Goal: Navigation & Orientation: Understand site structure

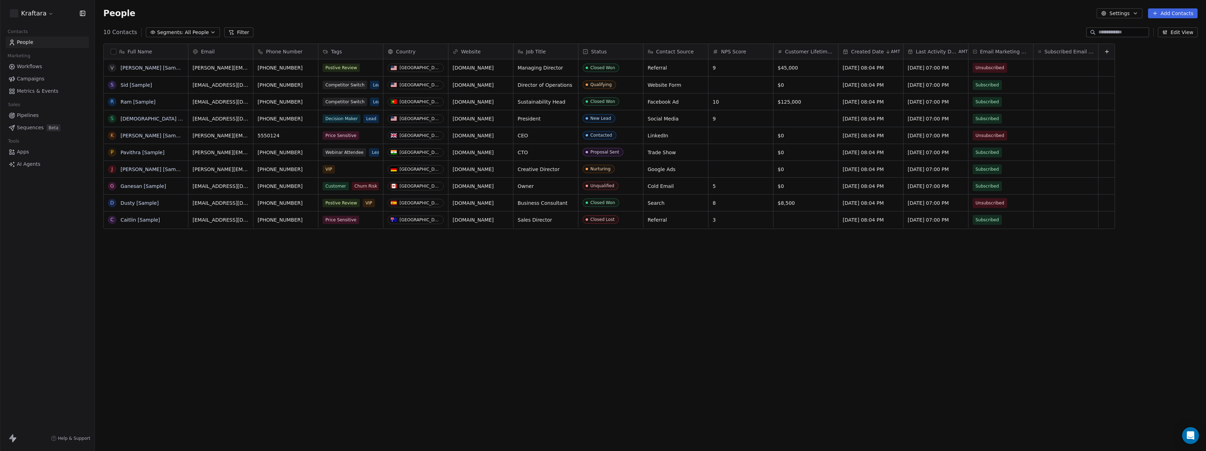
scroll to position [392, 1106]
click at [32, 164] on span "AI Agents" at bounding box center [29, 164] width 24 height 7
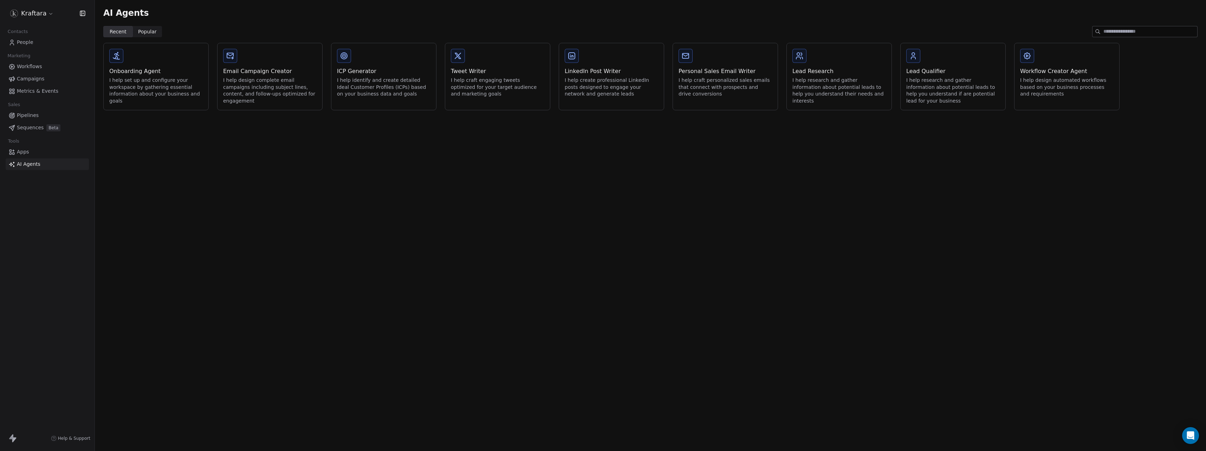
click at [33, 67] on span "Workflows" at bounding box center [29, 66] width 25 height 7
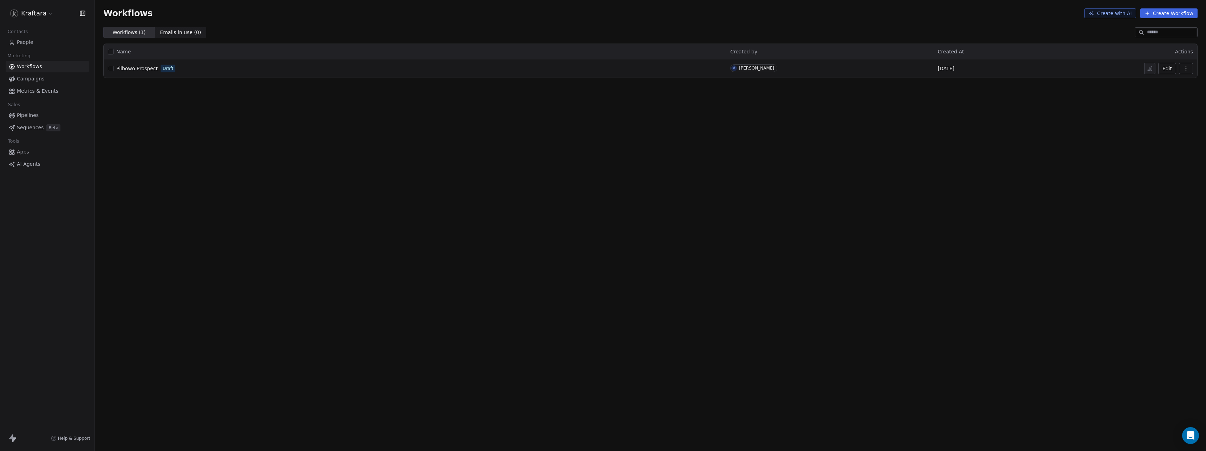
click at [1157, 13] on button "Create Workflow" at bounding box center [1168, 13] width 57 height 10
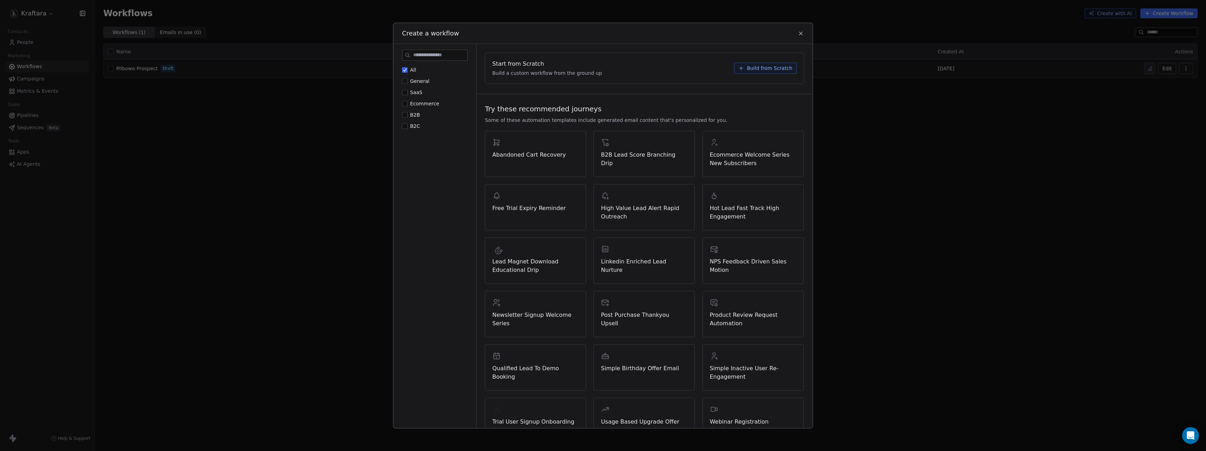
click at [408, 105] on label "Ecommerce" at bounding box center [420, 103] width 37 height 7
click at [408, 105] on button "Ecommerce" at bounding box center [405, 103] width 6 height 7
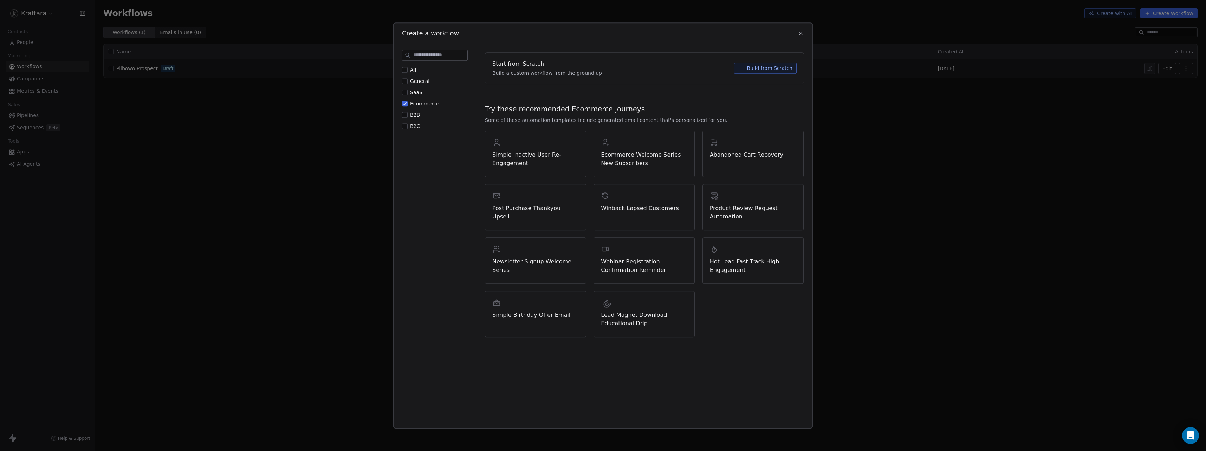
click at [410, 83] on span "General" at bounding box center [419, 81] width 19 height 6
click at [408, 83] on button "General" at bounding box center [405, 81] width 6 height 7
click at [406, 102] on button "Ecommerce" at bounding box center [405, 103] width 6 height 7
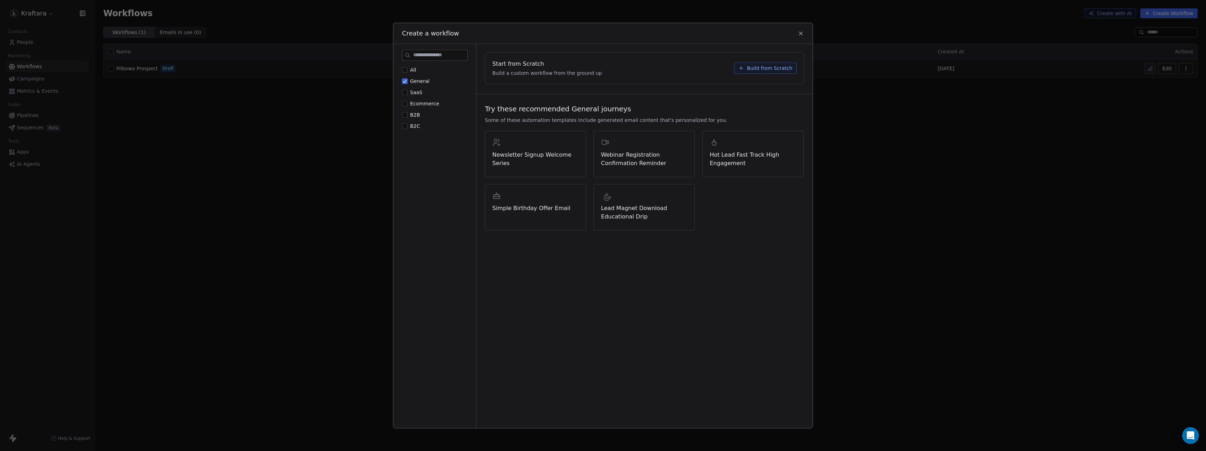
click at [408, 80] on label "General" at bounding box center [415, 81] width 27 height 7
click at [408, 80] on button "General" at bounding box center [405, 81] width 6 height 7
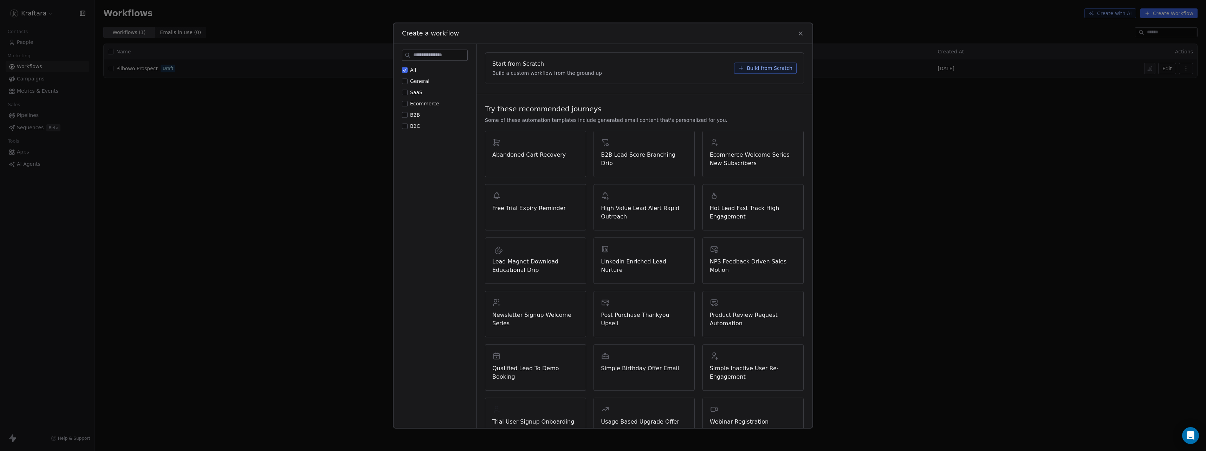
click at [406, 70] on button "All" at bounding box center [405, 69] width 6 height 7
click at [404, 71] on button "All" at bounding box center [405, 69] width 6 height 7
click at [801, 34] on icon at bounding box center [801, 33] width 6 height 6
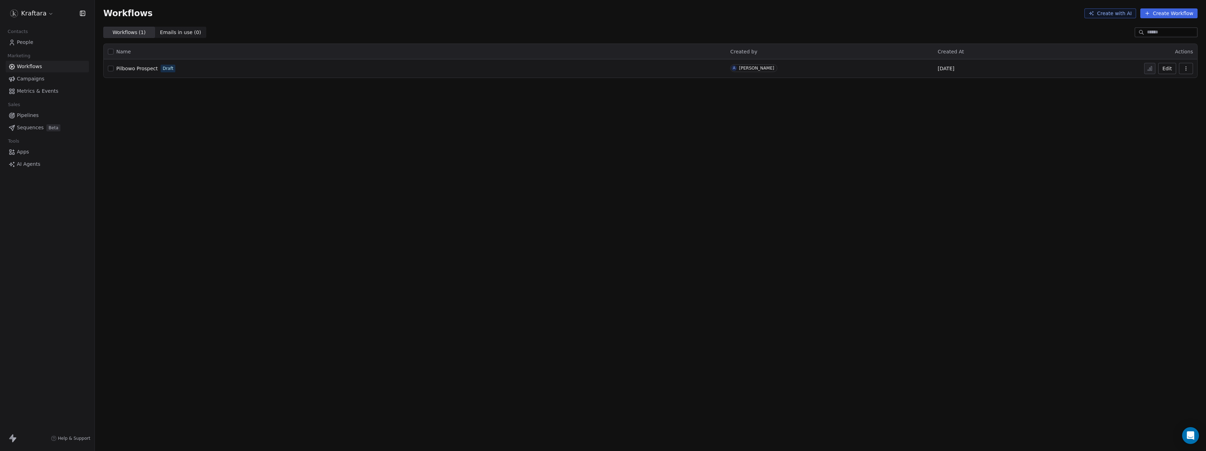
click at [41, 79] on span "Campaigns" at bounding box center [30, 78] width 27 height 7
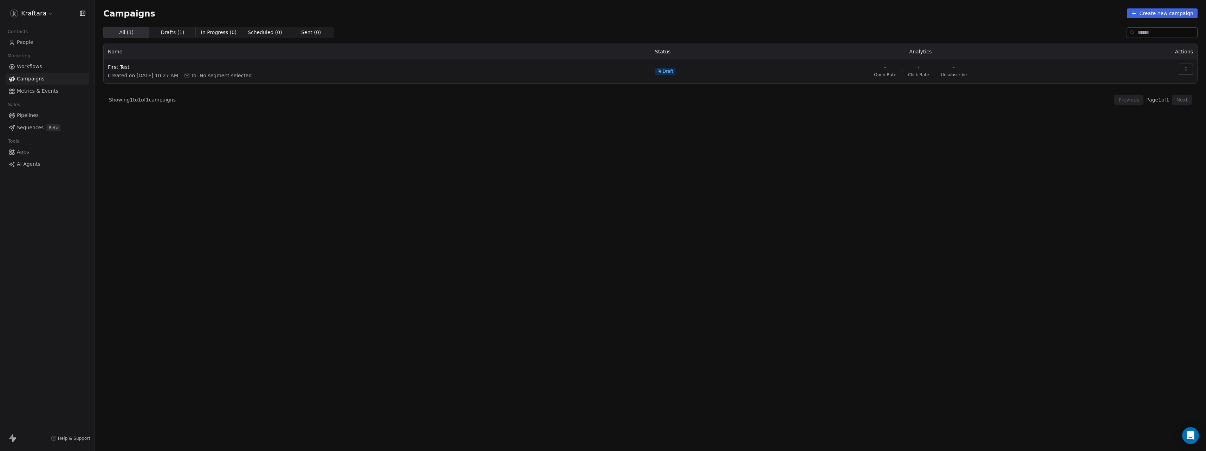
click at [38, 92] on span "Metrics & Events" at bounding box center [37, 91] width 41 height 7
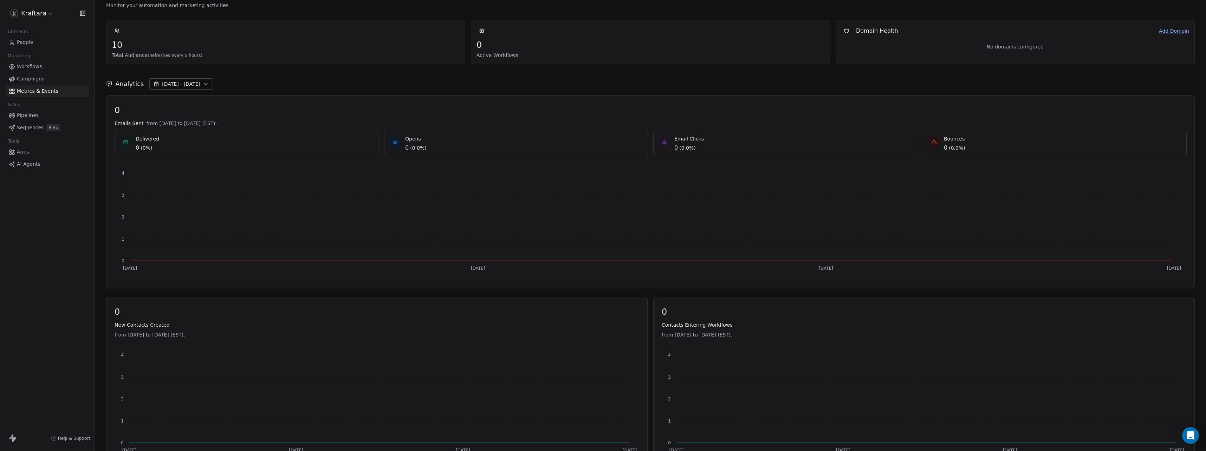
scroll to position [131, 0]
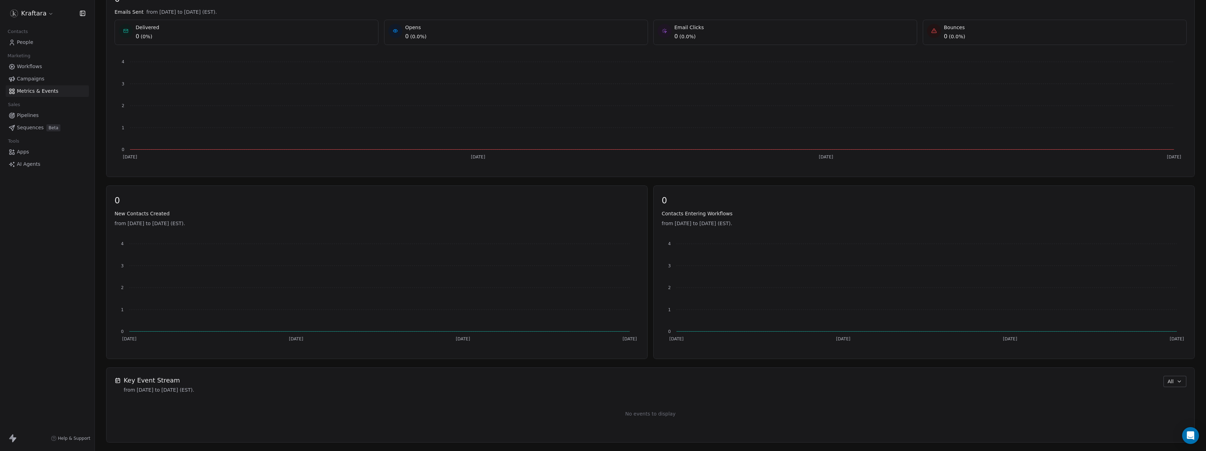
click at [24, 116] on span "Pipelines" at bounding box center [28, 115] width 22 height 7
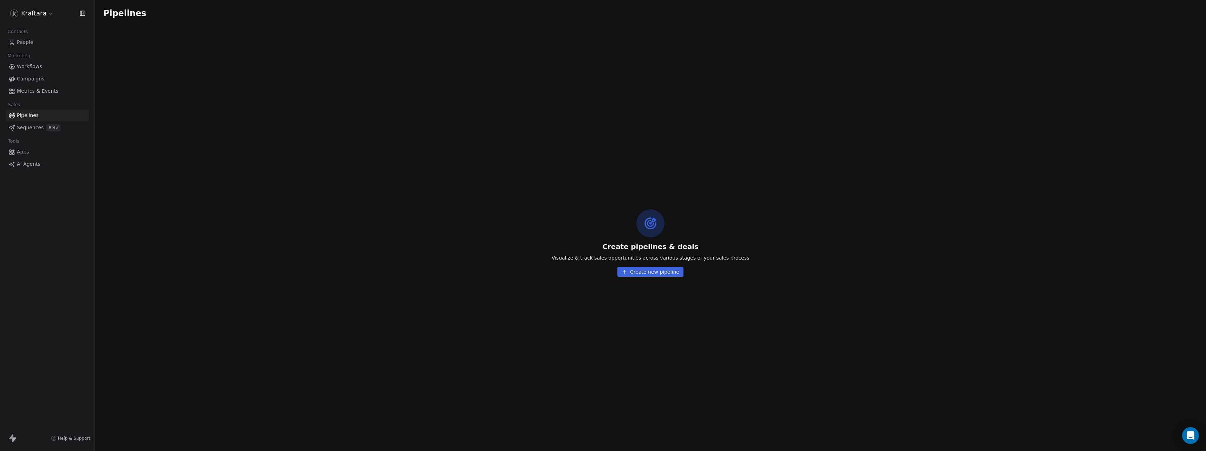
click at [633, 273] on button "Create new pipeline" at bounding box center [650, 272] width 66 height 10
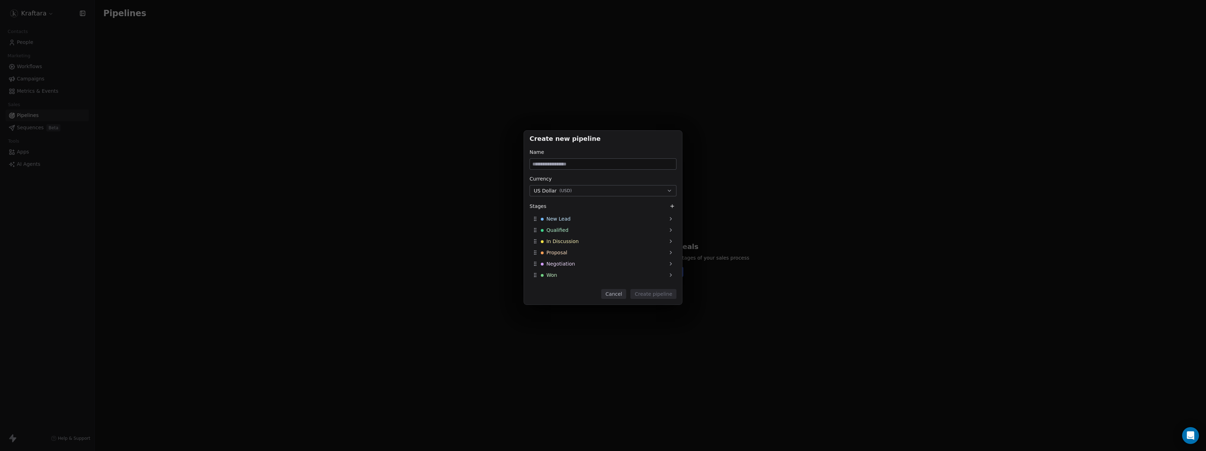
click at [494, 248] on div "Create new pipeline Name Currency US Dollar ( USD ) Stages New Lead Qualified I…" at bounding box center [603, 225] width 1206 height 213
click at [617, 293] on button "Cancel" at bounding box center [613, 294] width 25 height 10
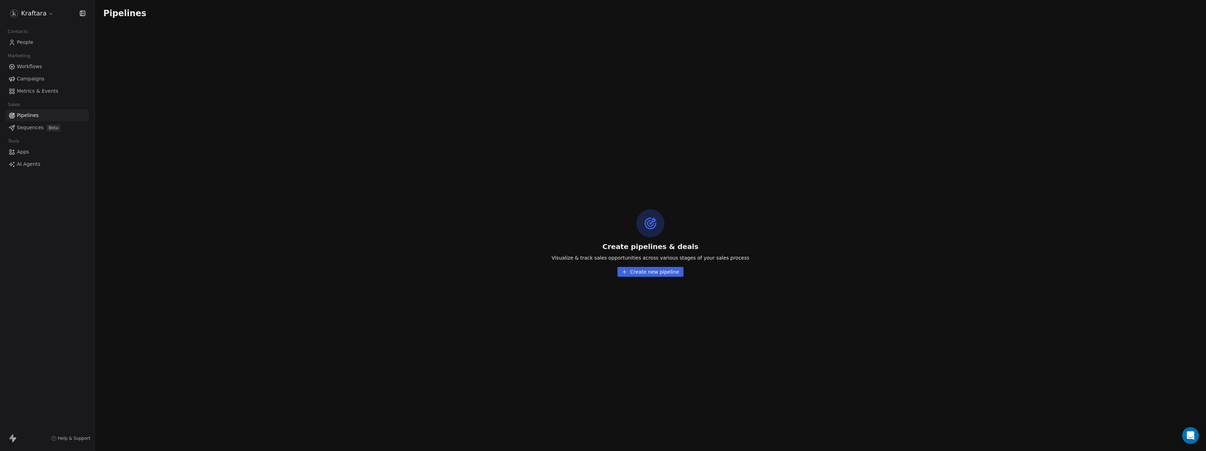
click at [26, 129] on span "Sequences" at bounding box center [30, 127] width 27 height 7
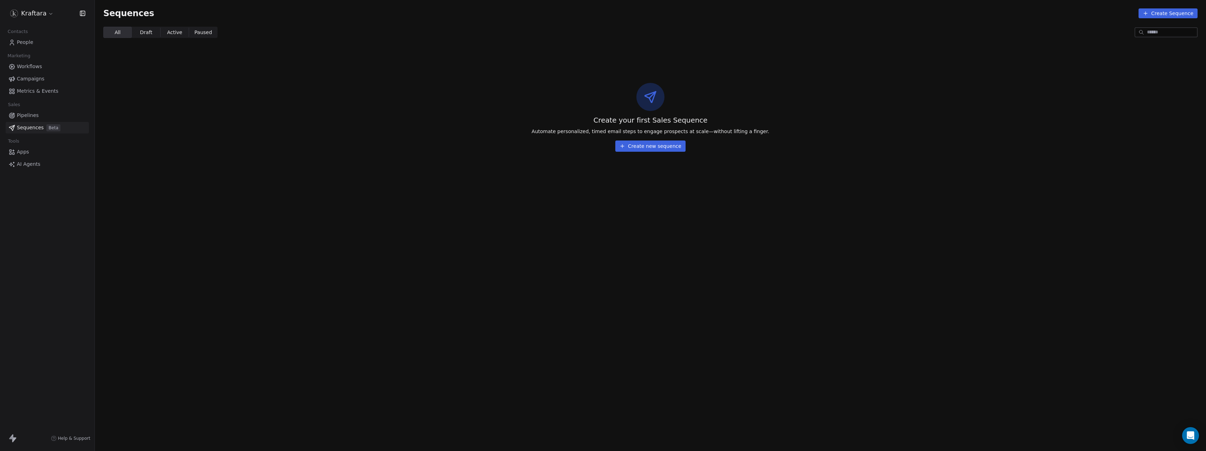
click at [652, 147] on button "Create new sequence" at bounding box center [650, 146] width 70 height 11
click at [483, 177] on div "Create New Sequence Sequence Name Cancel Create Sequence" at bounding box center [603, 225] width 1206 height 451
click at [34, 66] on span "Workflows" at bounding box center [29, 66] width 25 height 7
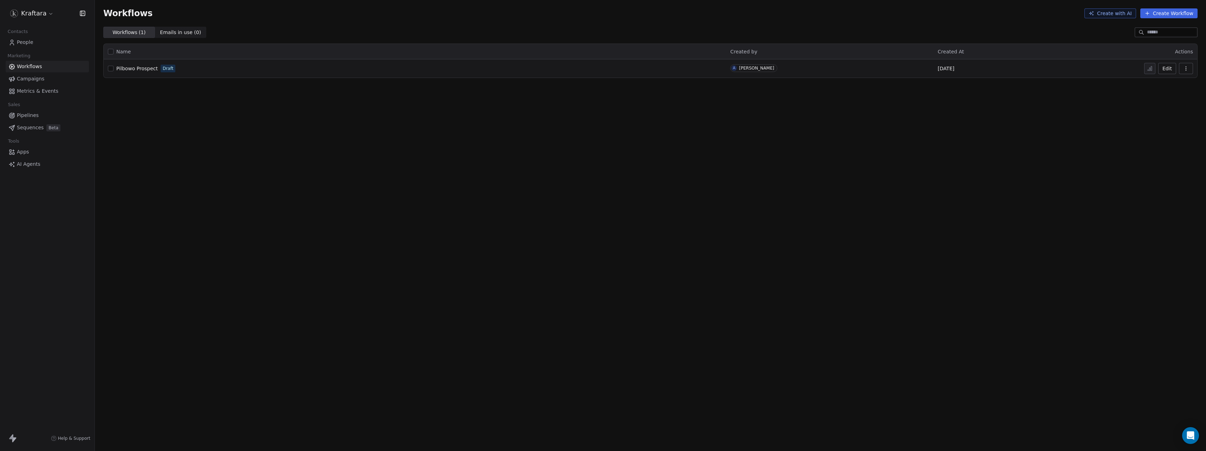
click at [32, 164] on span "AI Agents" at bounding box center [29, 164] width 24 height 7
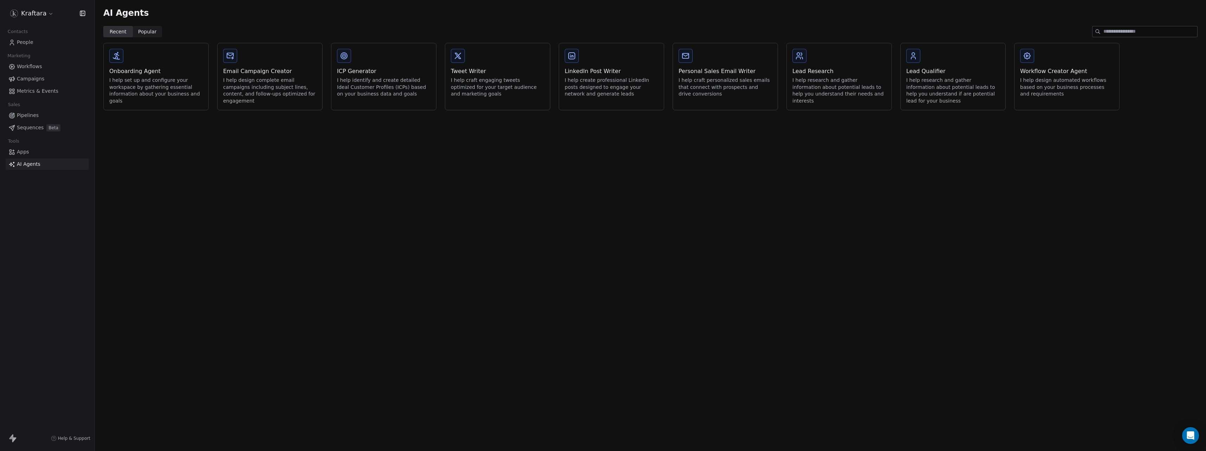
click at [847, 65] on div "Lead Research I help research and gather information about potential leads to h…" at bounding box center [839, 76] width 105 height 67
click at [736, 194] on div "Ai agents Set Up AI Agents & Knowledge This will build knowledge for agents to …" at bounding box center [603, 225] width 1206 height 451
